Goal: Transaction & Acquisition: Purchase product/service

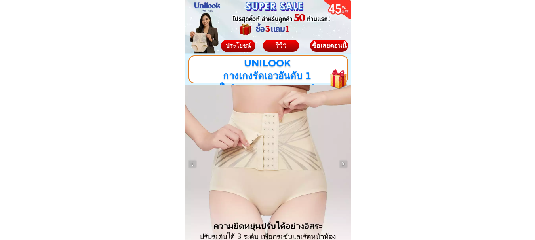
click at [290, 175] on div at bounding box center [268, 164] width 167 height 159
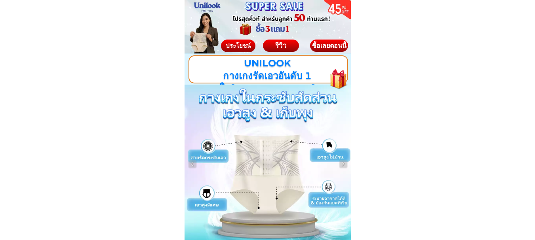
click at [280, 179] on div at bounding box center [268, 164] width 167 height 159
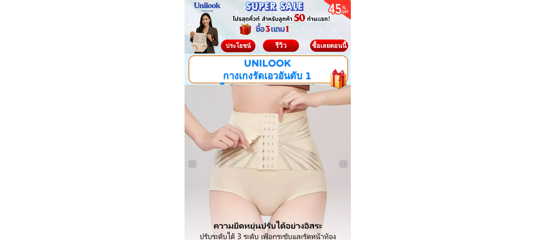
click at [278, 180] on div at bounding box center [268, 164] width 167 height 159
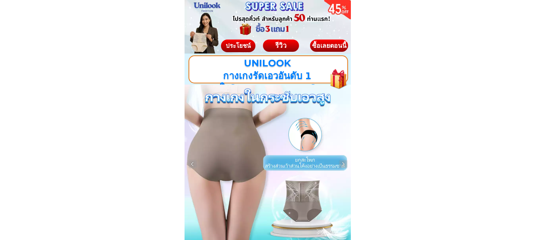
click at [334, 43] on div "ซื้อเลยตอนนี้" at bounding box center [329, 46] width 38 height 6
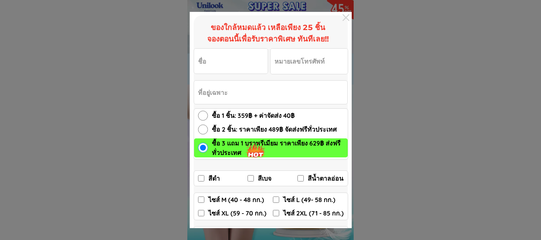
click at [203, 130] on input "ซื้อ 2 ชิ้น: ราคาเพียง 489฿ จัดส่งฟรีทั่วประเทศ" at bounding box center [203, 130] width 10 height 10
radio input "true"
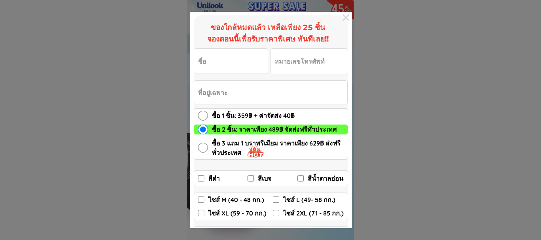
click at [202, 213] on input "ไซส์ XL (59 - 70 กก.)" at bounding box center [201, 213] width 6 height 6
checkbox input "true"
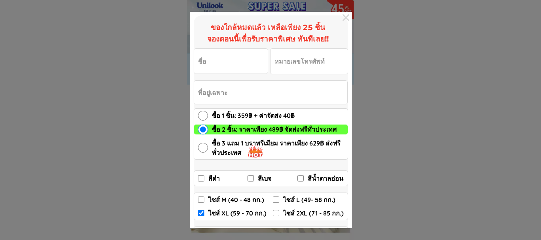
click at [210, 66] on input "Input full_name" at bounding box center [231, 61] width 74 height 25
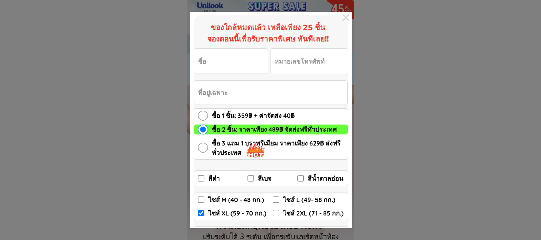
type input "[PERSON_NAME] รุจน์"
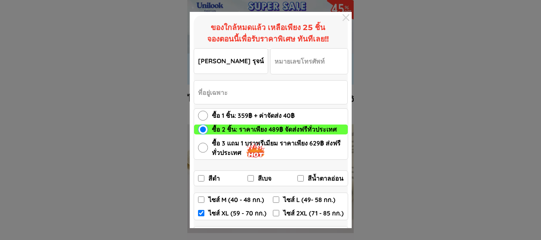
click at [316, 66] on input "Input phone_number" at bounding box center [309, 61] width 77 height 25
type input "0624194242"
click at [225, 93] on input "Input address" at bounding box center [270, 92] width 153 height 23
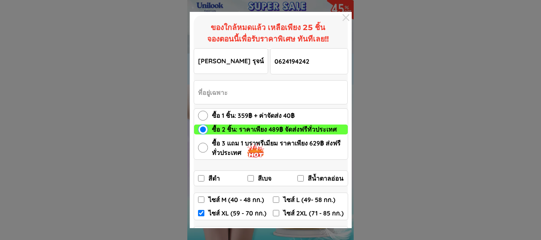
click at [208, 91] on input "Input address" at bounding box center [270, 92] width 153 height 23
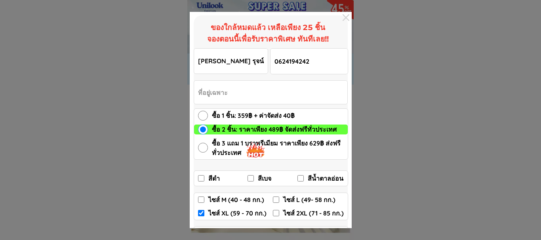
drag, startPoint x: 309, startPoint y: 96, endPoint x: 408, endPoint y: 98, distance: 99.1
click at [408, 98] on div at bounding box center [270, 120] width 541 height 240
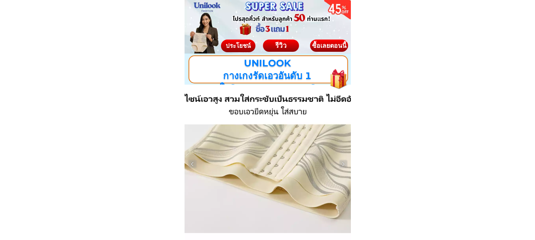
click at [325, 43] on div "ซื้อเลยตอนนี้" at bounding box center [329, 46] width 38 height 6
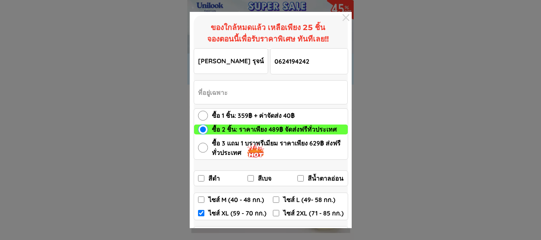
click at [202, 91] on input "Input address" at bounding box center [270, 92] width 153 height 23
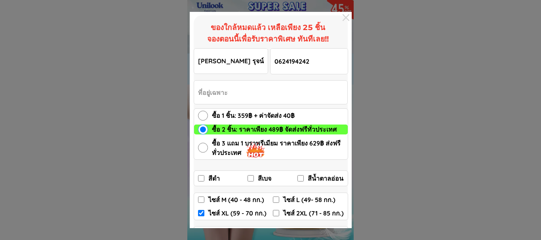
type input "29หมู่4ต.นางบวช [PERSON_NAME] สุพรรณบุรี"
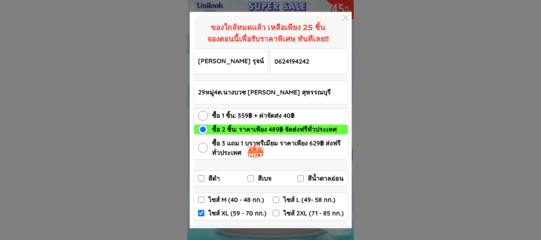
click at [301, 179] on input "สีน้ำตาลอ่อน" at bounding box center [301, 179] width 6 height 6
checkbox input "true"
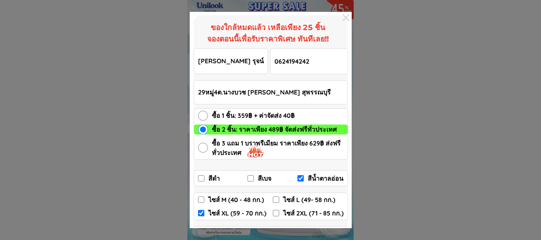
click at [252, 177] on input "สีเบจ" at bounding box center [251, 179] width 6 height 6
checkbox input "true"
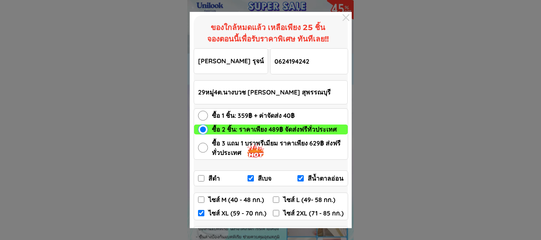
click at [348, 17] on div at bounding box center [345, 17] width 11 height 11
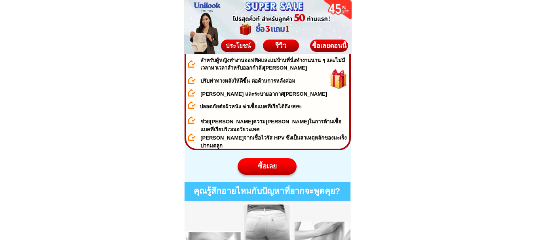
scroll to position [396, 0]
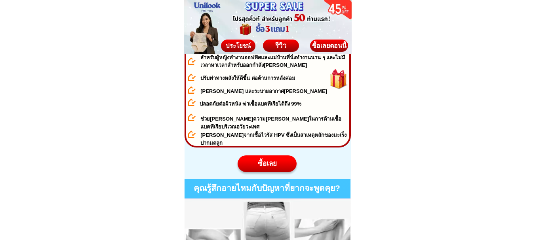
click at [274, 164] on div "ซื้อเลย" at bounding box center [266, 164] width 59 height 10
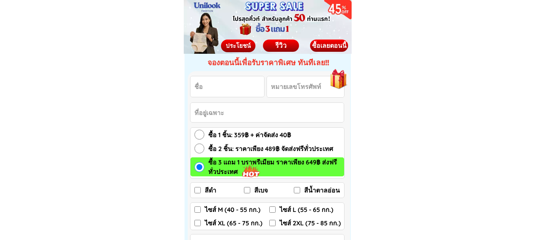
scroll to position [4133, 0]
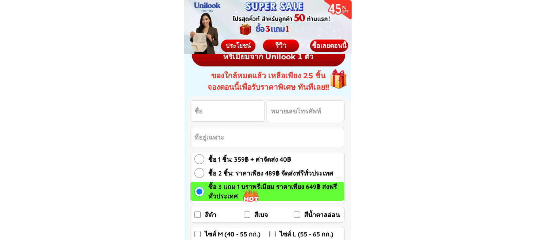
click at [215, 114] on input "Input full_name" at bounding box center [228, 111] width 74 height 21
type input "[PERSON_NAME] รุจน์"
click at [290, 111] on input "Input phone_number" at bounding box center [305, 111] width 77 height 21
type input "0624194242"
click at [243, 137] on input "Input address" at bounding box center [267, 137] width 153 height 19
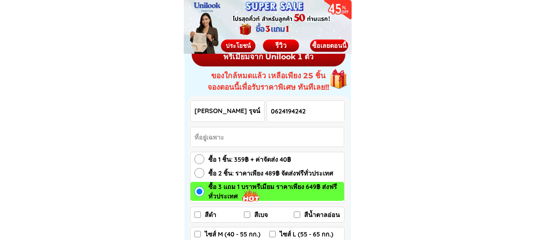
type input "29หมู่4ต.นางบวช [PERSON_NAME] สุพรรณบุรี"
click at [200, 172] on input "ซื้อ 2 ชิ้น: ราคาเพียง 489฿ จัดส่งฟรีทั่วประเทศ" at bounding box center [200, 173] width 10 height 10
radio input "true"
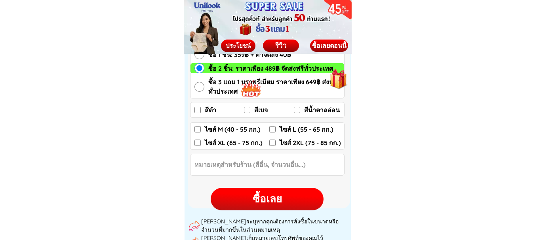
scroll to position [4252, 0]
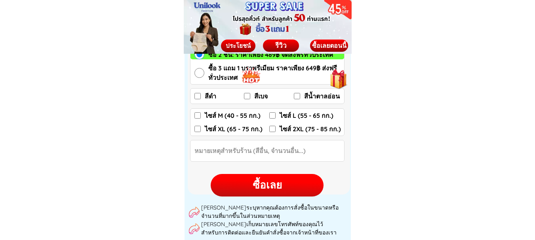
click at [247, 97] on input "สีเบจ" at bounding box center [247, 96] width 6 height 6
checkbox input "true"
click at [298, 97] on input "สีน้ำตาลอ่อน" at bounding box center [297, 96] width 6 height 6
checkbox input "true"
click at [198, 128] on input "ไซส์ XL (65 - 75 กก.)" at bounding box center [198, 129] width 6 height 6
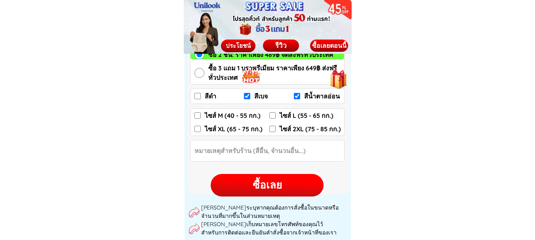
checkbox input "true"
click at [273, 186] on div "ซื้อเลย" at bounding box center [267, 185] width 113 height 15
checkbox input "false"
checkbox input "true"
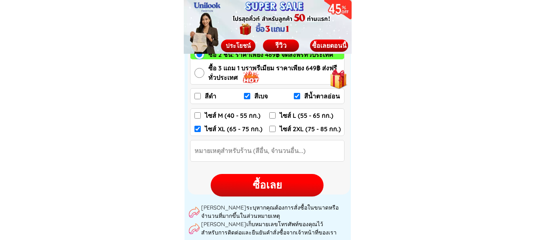
checkbox input "false"
checkbox input "true"
checkbox input "false"
radio input "true"
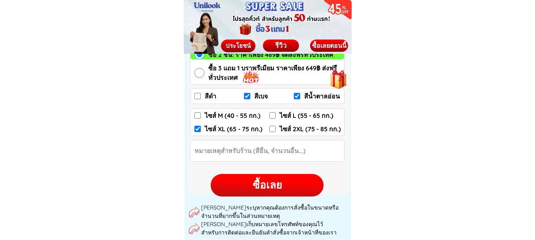
radio input "true"
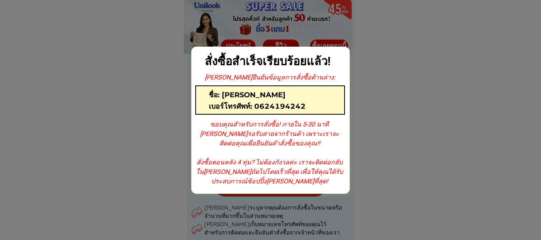
click at [418, 177] on div at bounding box center [270, 120] width 541 height 240
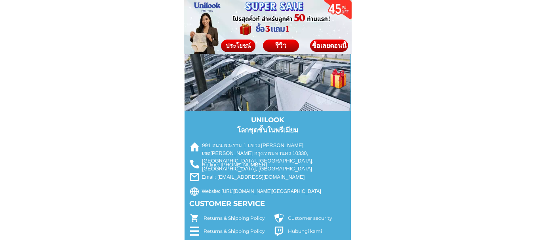
scroll to position [4613, 0]
